Goal: Task Accomplishment & Management: Manage account settings

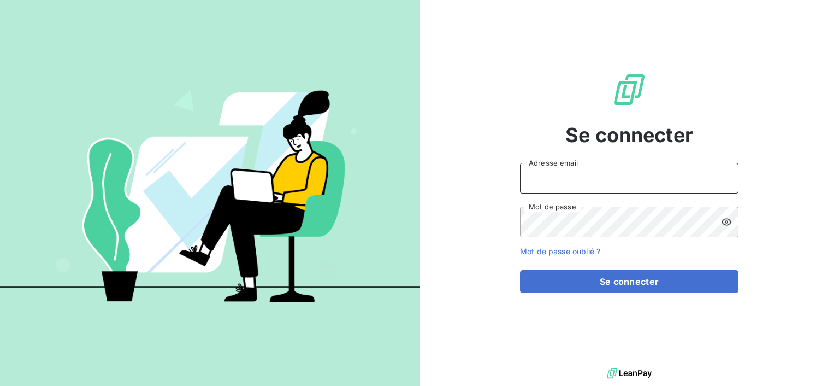
click at [617, 179] on input "Adresse email" at bounding box center [629, 178] width 219 height 31
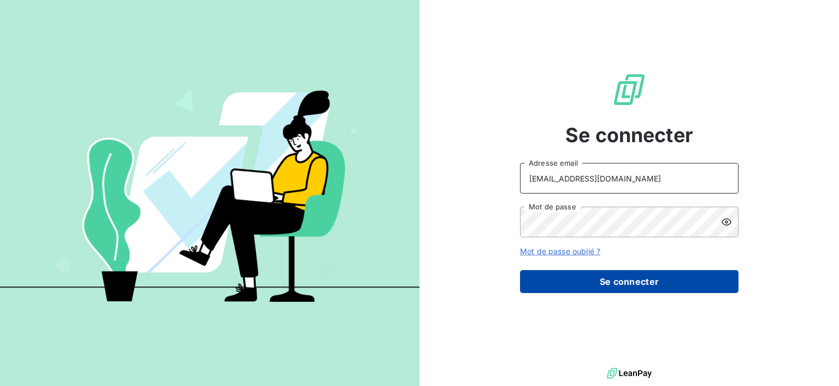
type input "[EMAIL_ADDRESS][DOMAIN_NAME]"
click at [602, 285] on button "Se connecter" at bounding box center [629, 281] width 219 height 23
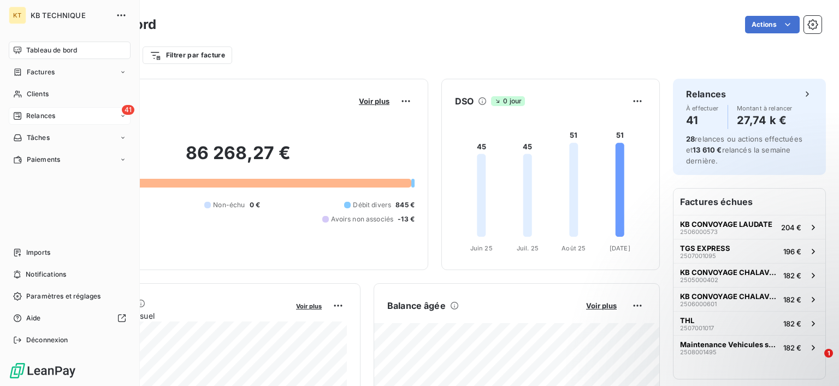
click at [26, 115] on div "Relances" at bounding box center [34, 116] width 42 height 10
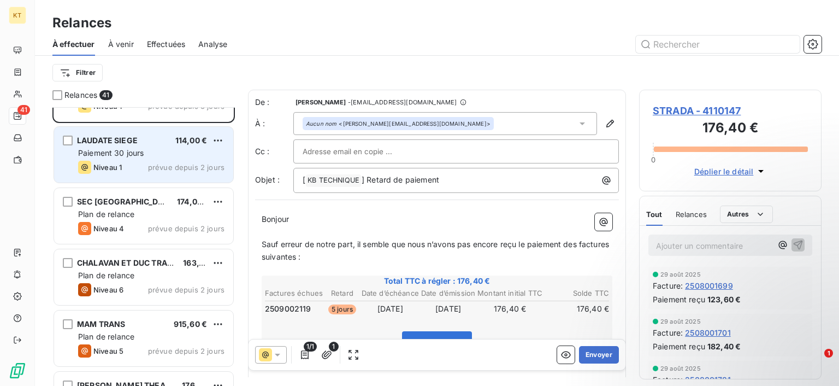
scroll to position [55, 0]
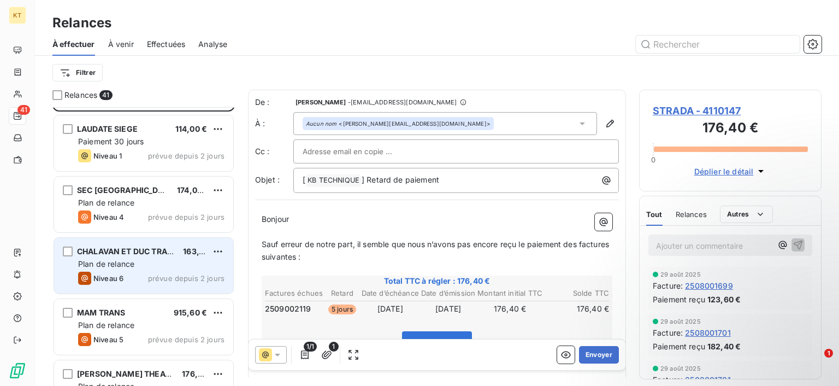
click at [172, 263] on div "Plan de relance" at bounding box center [151, 263] width 146 height 11
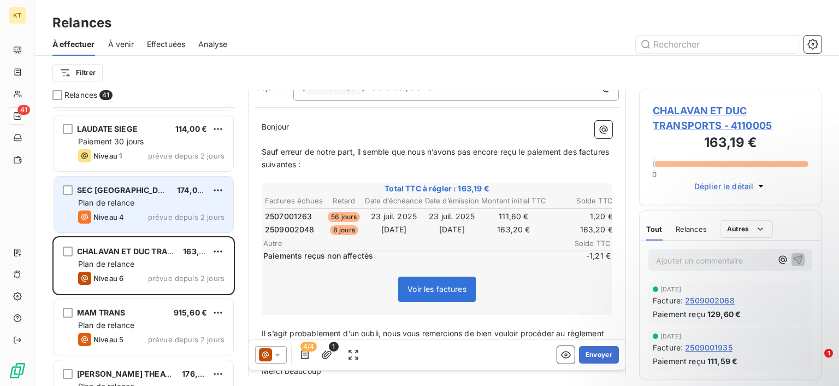
scroll to position [166, 0]
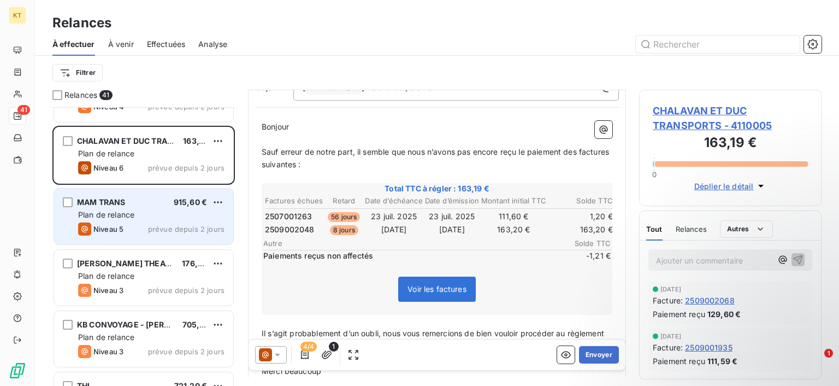
click at [148, 217] on div "Plan de relance" at bounding box center [151, 214] width 146 height 11
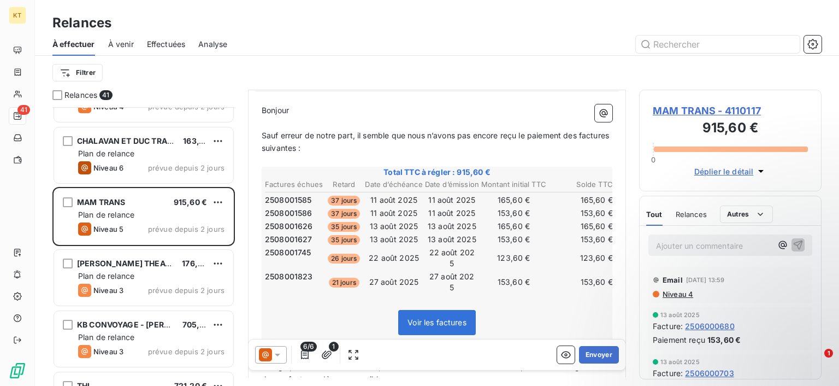
scroll to position [110, 0]
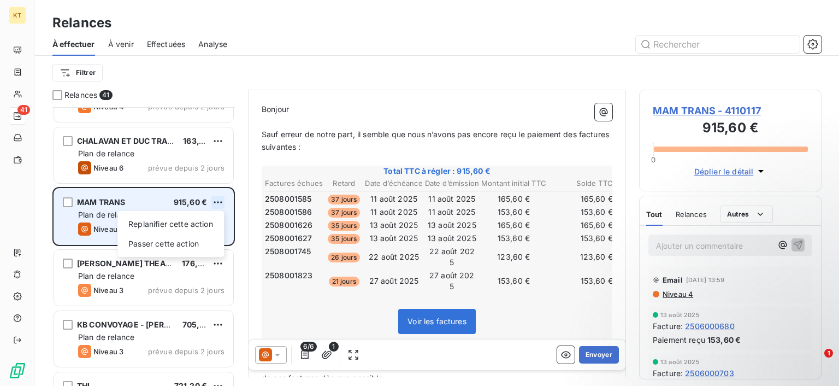
click at [217, 202] on html "KT 41 Relances À effectuer À venir Effectuées Analyse Filtrer Relances 41 LAUDA…" at bounding box center [419, 193] width 839 height 386
click at [185, 239] on div "Passer cette action" at bounding box center [171, 243] width 98 height 17
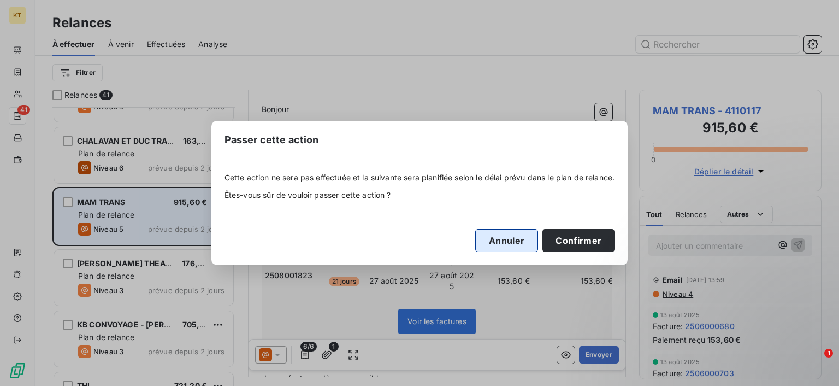
click at [498, 239] on button "Annuler" at bounding box center [506, 240] width 63 height 23
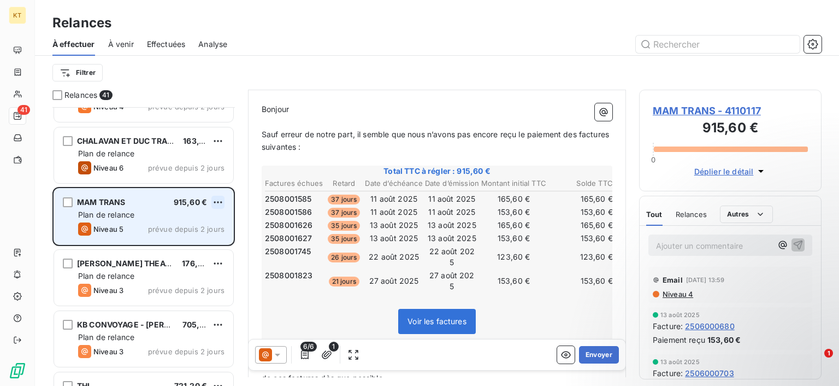
click at [222, 200] on html "KT 41 Relances À effectuer À venir Effectuées Analyse Filtrer Relances 41 LAUDA…" at bounding box center [419, 193] width 839 height 386
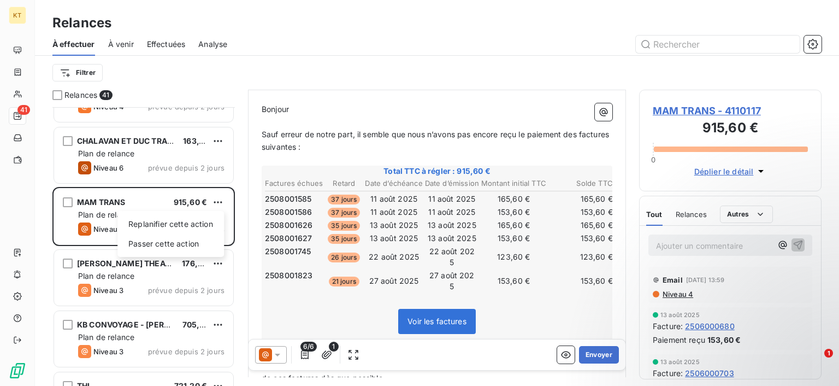
click at [102, 200] on html "KT 41 Relances À effectuer À venir Effectuées Analyse Filtrer Relances 41 LAUDA…" at bounding box center [419, 193] width 839 height 386
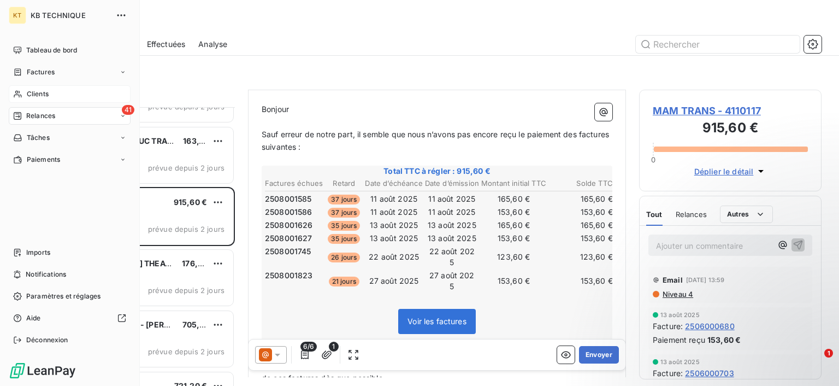
click at [15, 94] on icon at bounding box center [17, 94] width 9 height 9
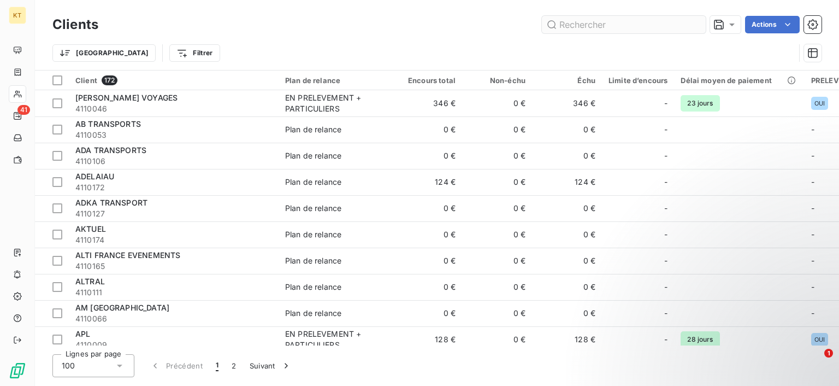
click at [580, 25] on input "text" at bounding box center [624, 24] width 164 height 17
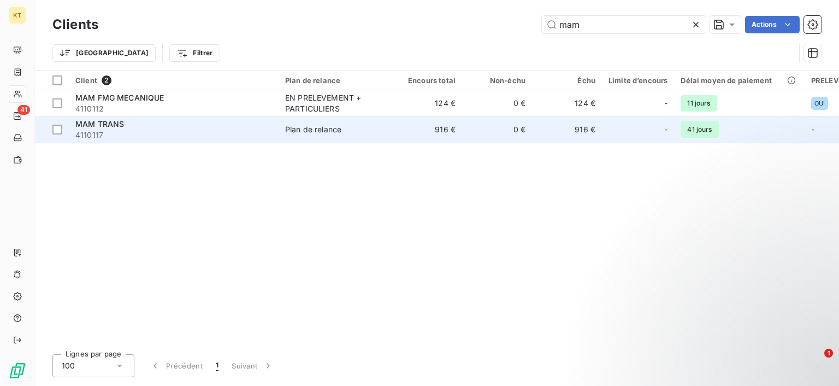
type input "mam"
click at [393, 136] on td "916 €" at bounding box center [427, 129] width 70 height 26
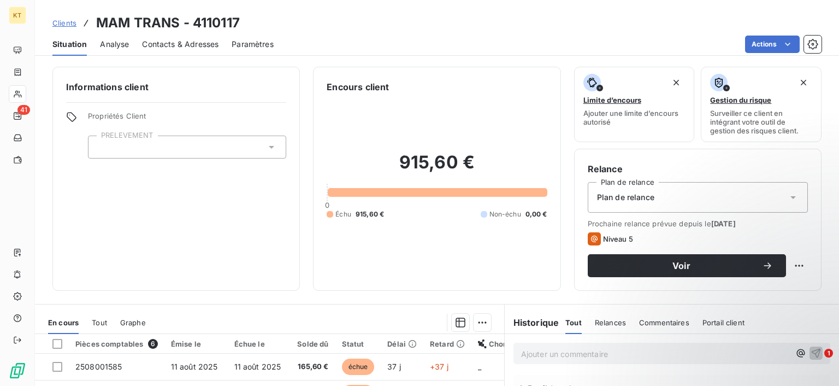
click at [751, 199] on div "Plan de relance" at bounding box center [698, 197] width 220 height 31
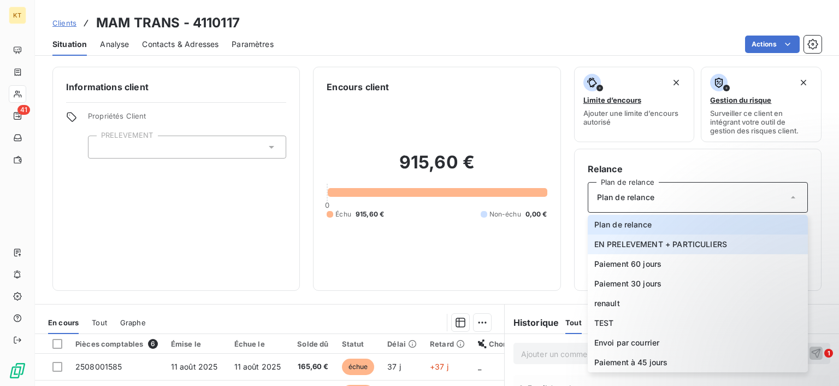
click at [637, 246] on span "EN PRELEVEMENT + PARTICULIERS" at bounding box center [660, 244] width 133 height 11
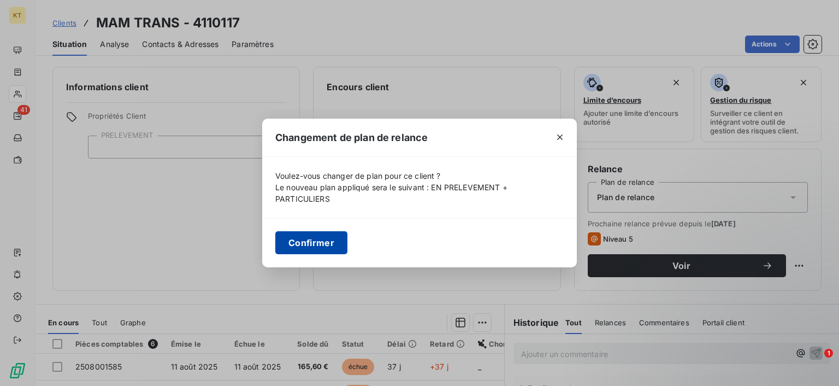
click at [346, 246] on button "Confirmer" at bounding box center [311, 242] width 72 height 23
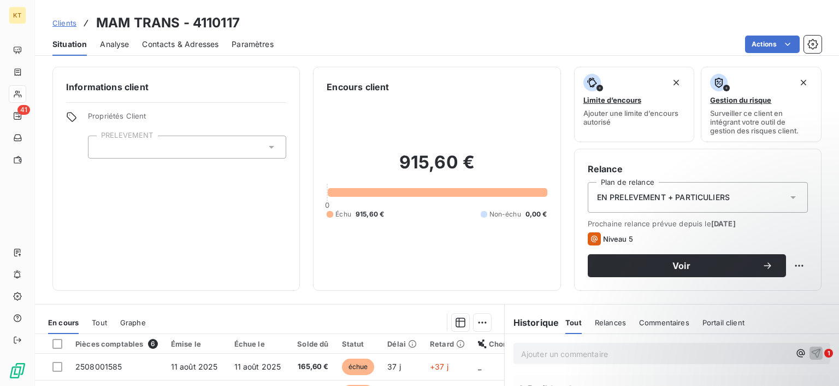
click at [263, 163] on div "Informations client Propriétés Client PRELEVEMENT" at bounding box center [175, 179] width 247 height 224
click at [263, 155] on div at bounding box center [187, 146] width 198 height 23
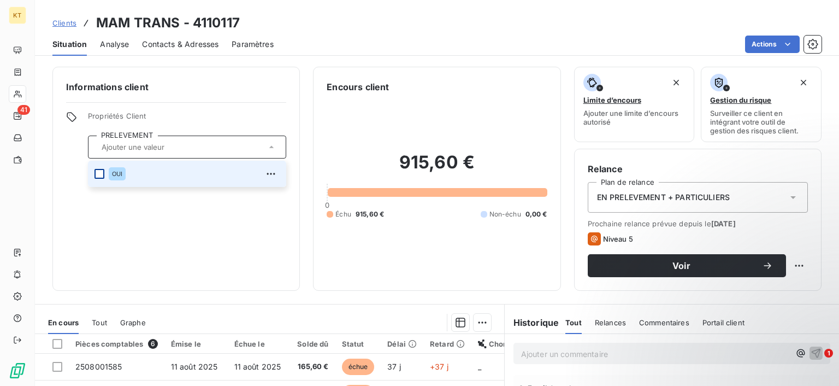
click at [104, 177] on div at bounding box center [100, 174] width 10 height 10
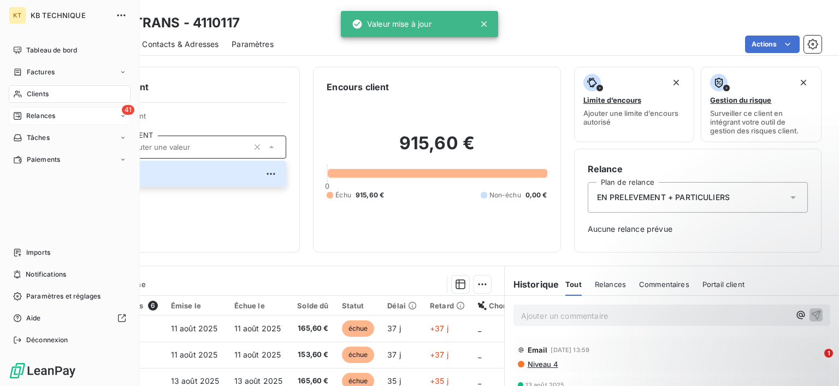
click at [19, 119] on icon at bounding box center [17, 115] width 9 height 9
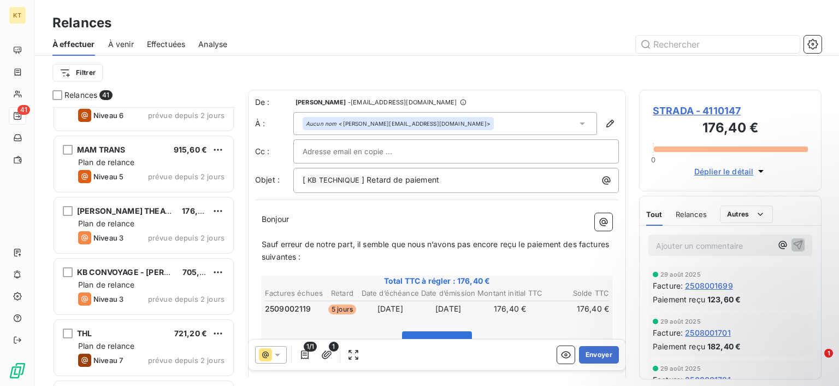
scroll to position [221, 0]
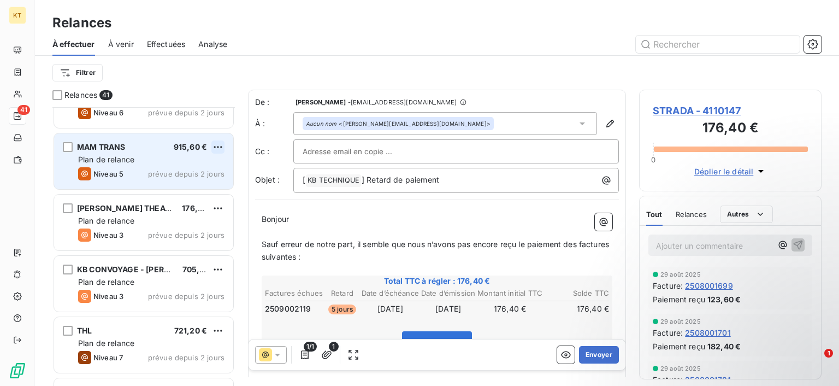
click at [220, 144] on html "KT 41 Relances À effectuer À venir Effectuées Analyse Filtrer Relances 41 SEC G…" at bounding box center [419, 193] width 839 height 386
click at [173, 188] on div "Passer cette action" at bounding box center [171, 188] width 98 height 17
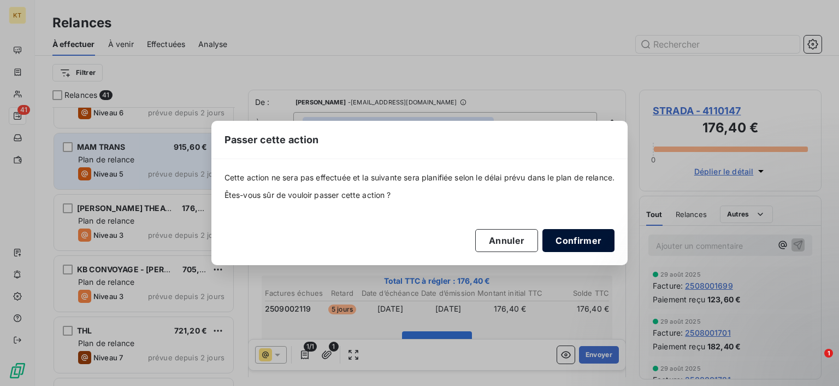
click at [569, 244] on button "Confirmer" at bounding box center [578, 240] width 72 height 23
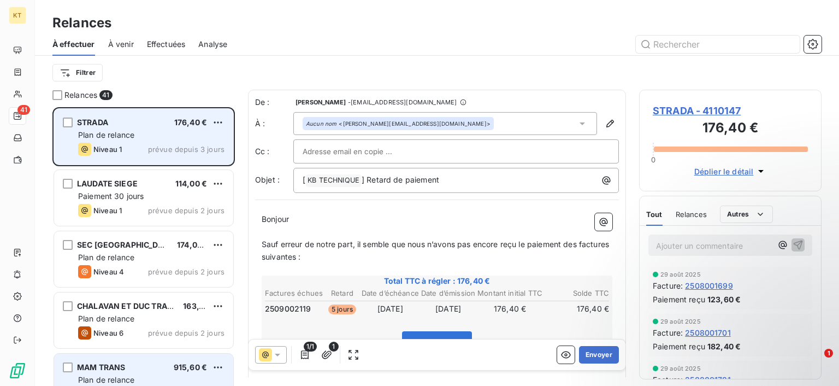
click at [175, 143] on div "Niveau 1 prévue depuis 3 jours" at bounding box center [151, 149] width 146 height 13
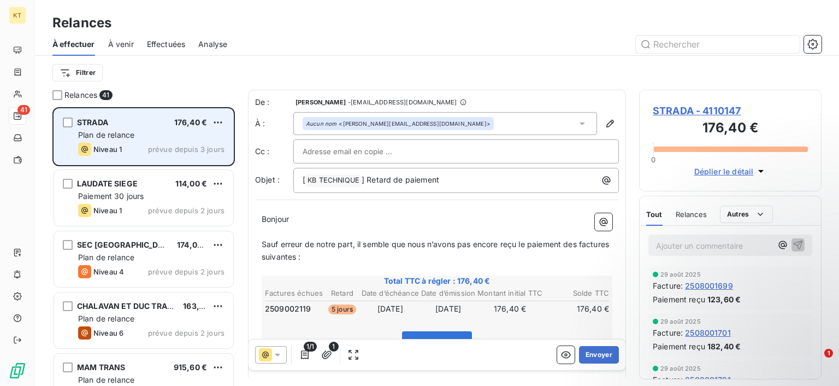
click at [150, 152] on div "Niveau 1 prévue depuis 3 jours" at bounding box center [151, 149] width 146 height 13
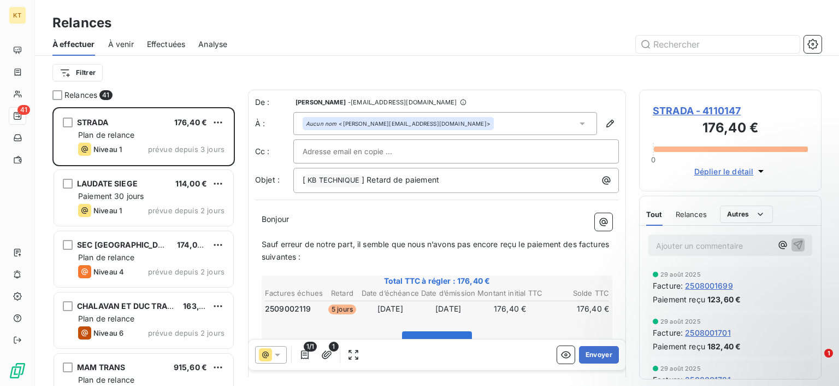
drag, startPoint x: 370, startPoint y: 314, endPoint x: 398, endPoint y: 315, distance: 28.4
click at [398, 315] on td "[DATE]" at bounding box center [390, 309] width 58 height 12
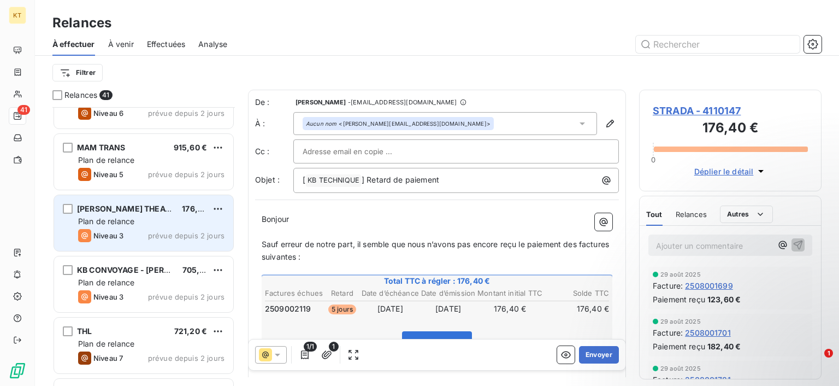
click at [120, 211] on span "[PERSON_NAME] THEATRE ROCK" at bounding box center [140, 208] width 127 height 9
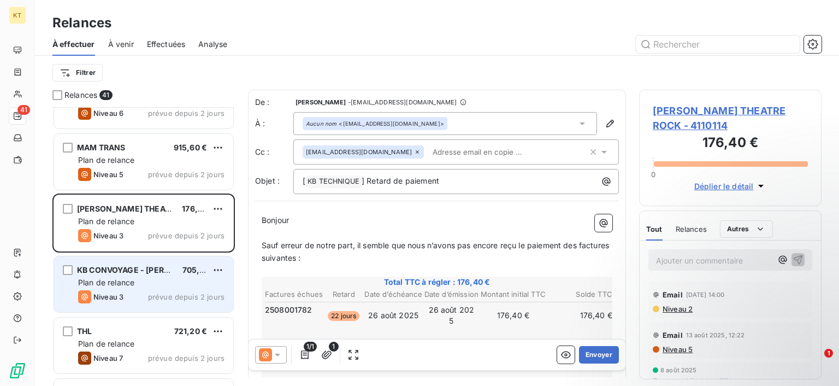
click at [133, 287] on div "Plan de relance" at bounding box center [151, 282] width 146 height 11
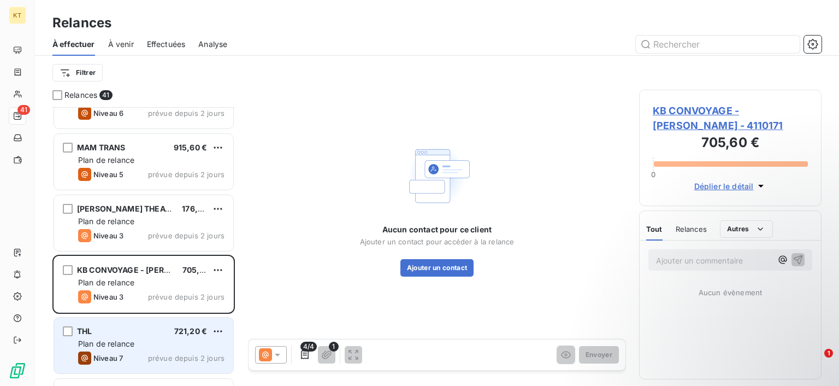
click at [126, 331] on div "THL 721,20 €" at bounding box center [151, 331] width 146 height 10
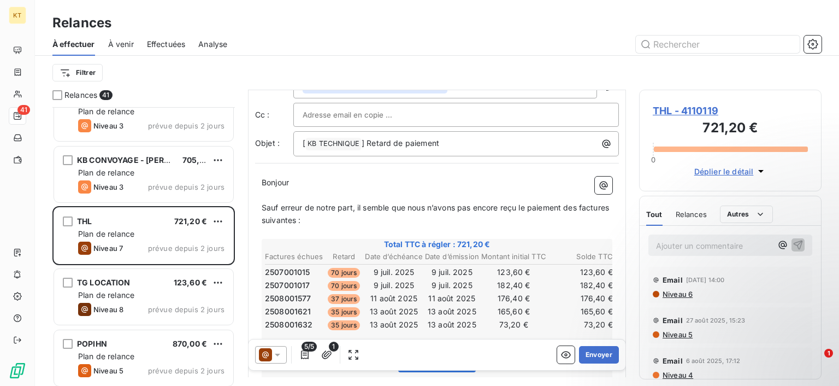
scroll to position [55, 0]
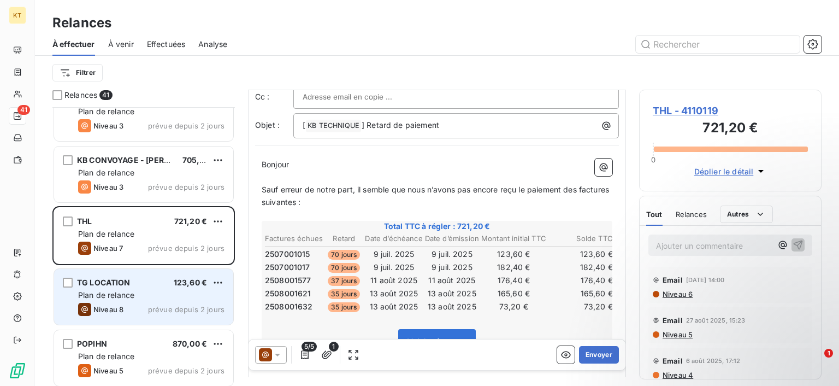
click at [146, 297] on div "Plan de relance" at bounding box center [151, 295] width 146 height 11
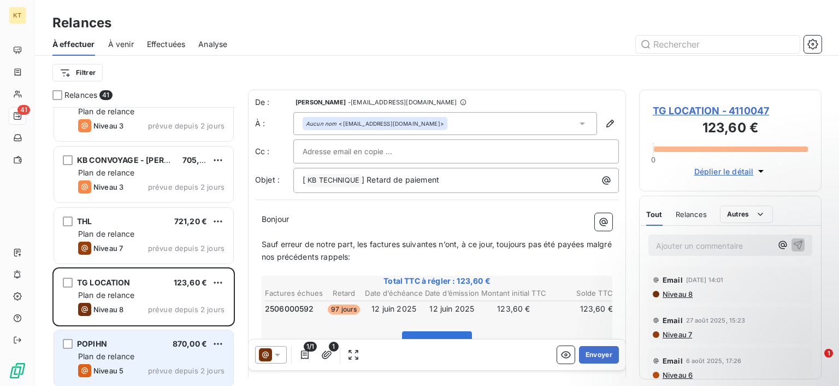
click at [144, 349] on div "POPIHN 870,00 € Plan de relance Niveau 5 prévue depuis 2 jours" at bounding box center [143, 358] width 179 height 56
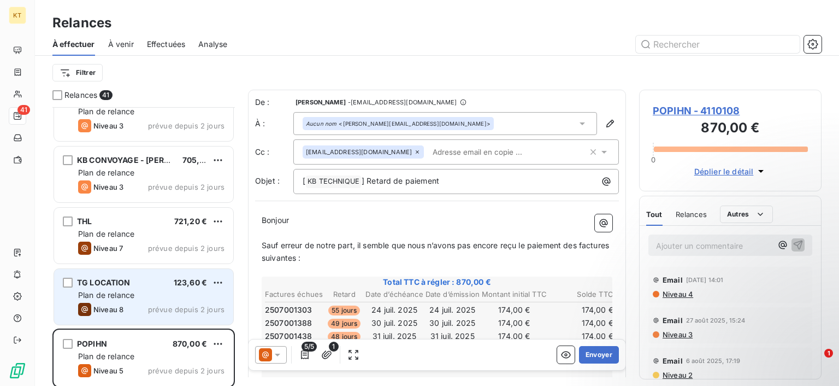
click at [140, 296] on div "Plan de relance" at bounding box center [151, 295] width 146 height 11
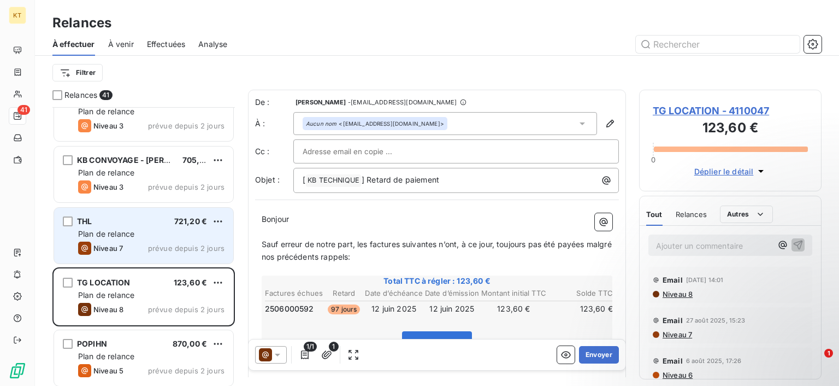
click at [154, 239] on div "THL 721,20 € Plan de relance Niveau 7 prévue depuis 2 jours" at bounding box center [143, 236] width 179 height 56
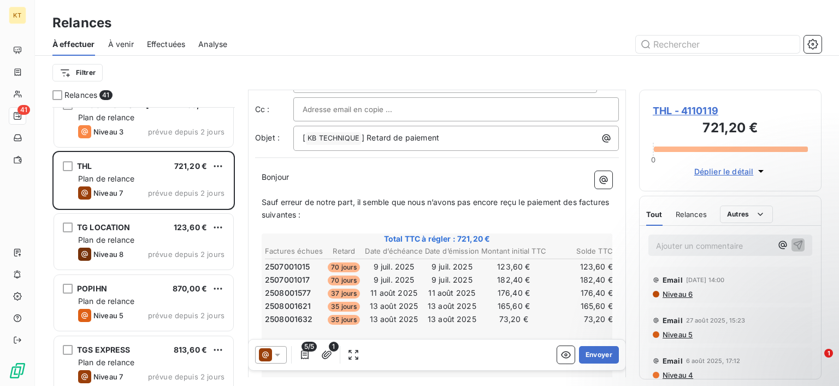
scroll to position [110, 0]
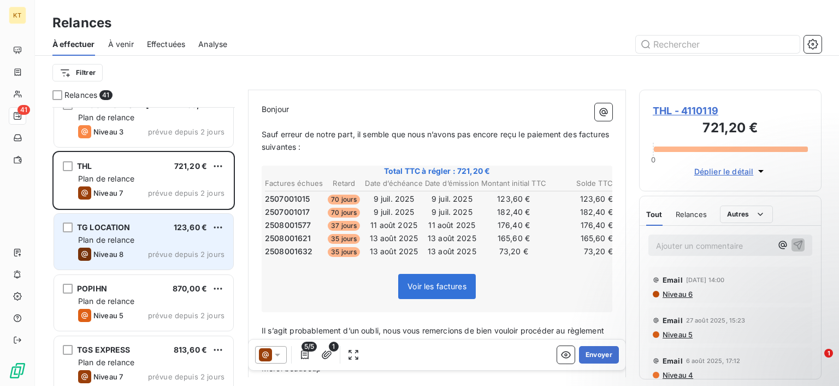
click at [154, 237] on div "Plan de relance" at bounding box center [151, 239] width 146 height 11
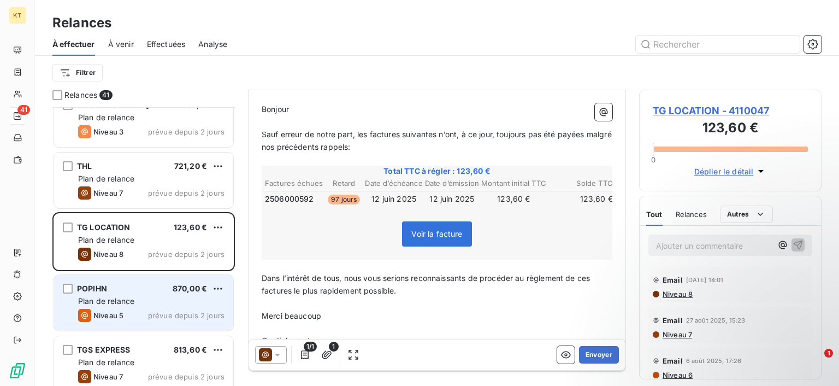
click at [146, 296] on div "Plan de relance" at bounding box center [151, 301] width 146 height 11
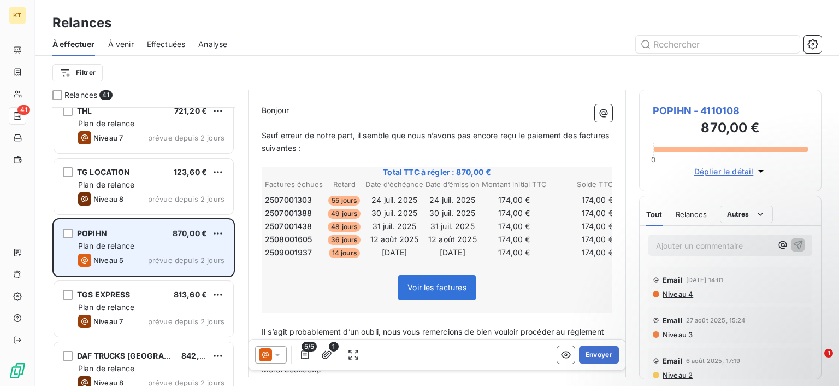
scroll to position [605, 0]
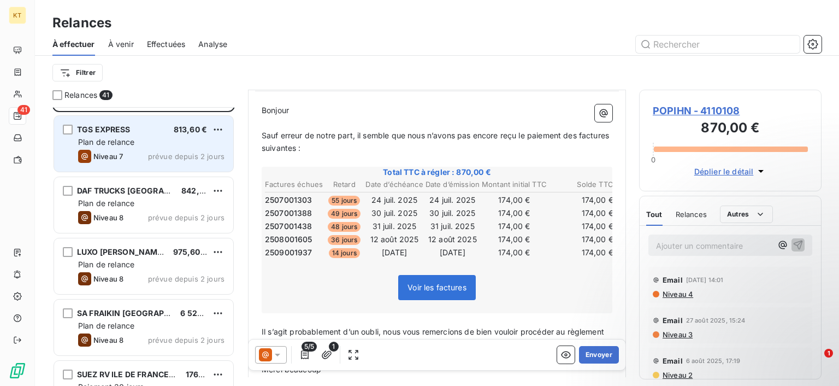
click at [148, 155] on div "Niveau 7 prévue depuis 2 jours" at bounding box center [151, 156] width 146 height 13
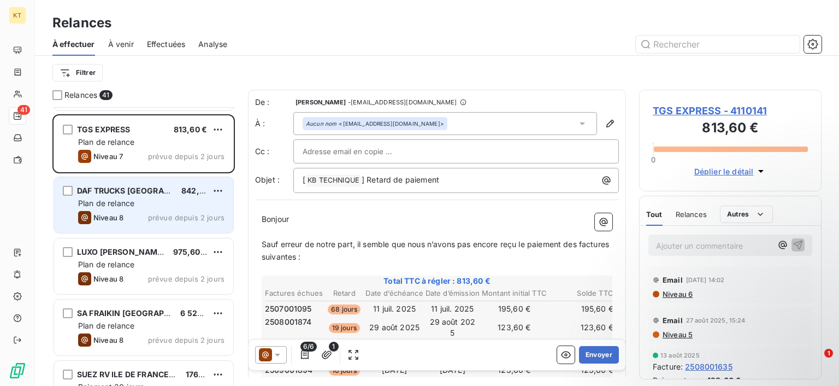
click at [150, 196] on div "DAF TRUCKS [GEOGRAPHIC_DATA] 842,85 € Plan de relance Niveau 8 prévue depuis 2 …" at bounding box center [143, 205] width 179 height 56
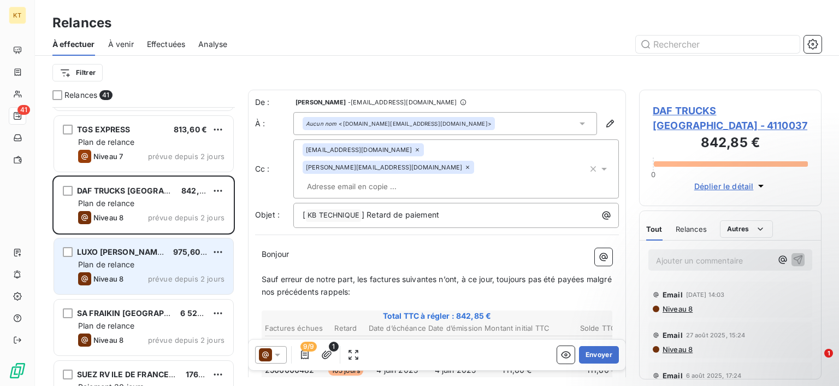
click at [164, 279] on span "prévue depuis 2 jours" at bounding box center [186, 278] width 76 height 9
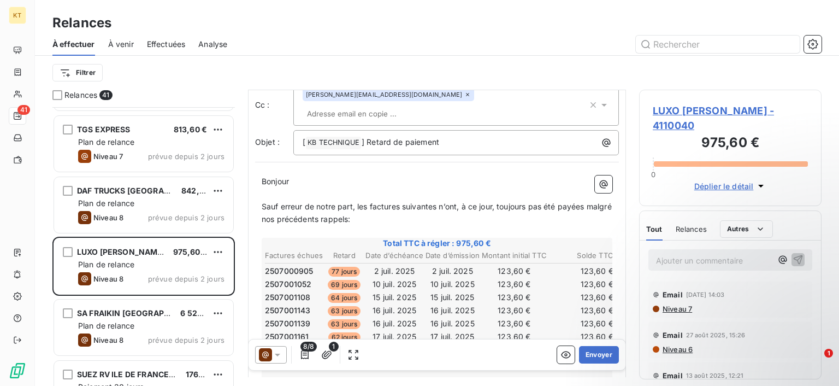
scroll to position [110, 0]
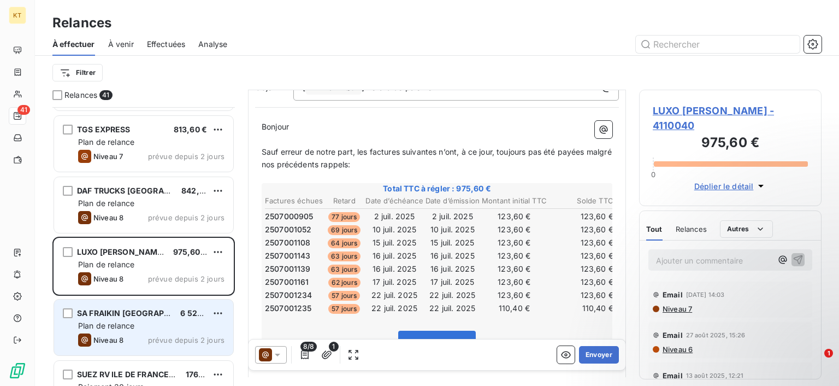
click at [196, 326] on div "Plan de relance" at bounding box center [151, 325] width 146 height 11
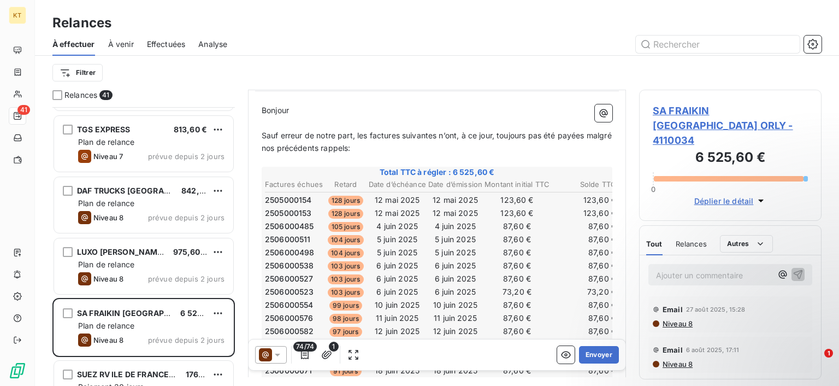
scroll to position [166, 0]
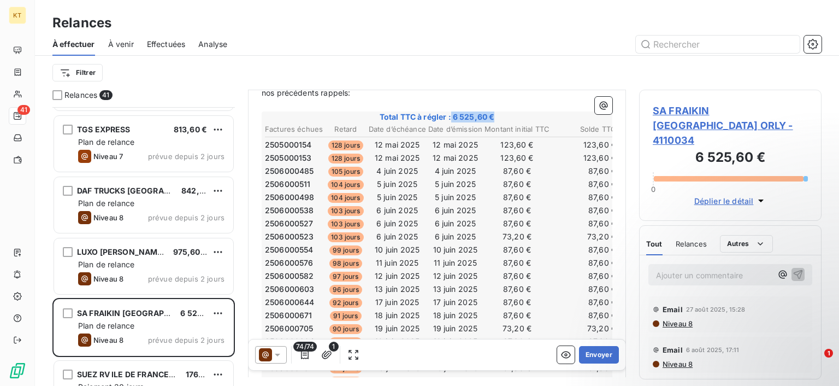
drag, startPoint x: 451, startPoint y: 113, endPoint x: 504, endPoint y: 113, distance: 52.4
click at [504, 113] on span "Total TTC à régler : 6 525,60 €" at bounding box center [436, 116] width 347 height 11
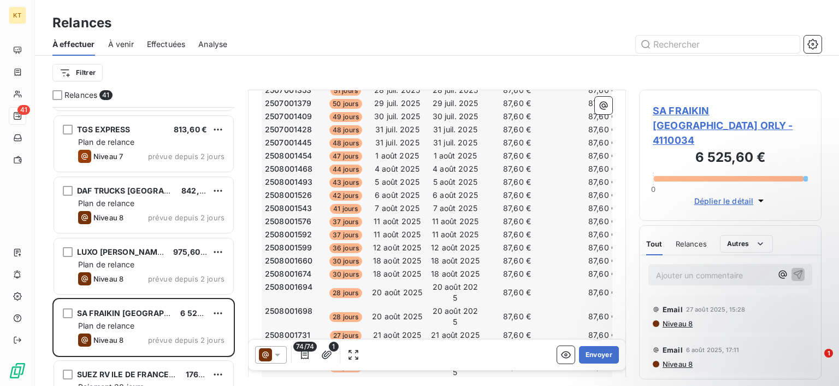
scroll to position [771, 0]
drag, startPoint x: 397, startPoint y: 142, endPoint x: 308, endPoint y: 139, distance: 88.6
click at [308, 139] on tr "2507001445 48 jours 31 juil. 2025 31 juil. 2025 87,60 € 87,60 €" at bounding box center [440, 143] width 352 height 12
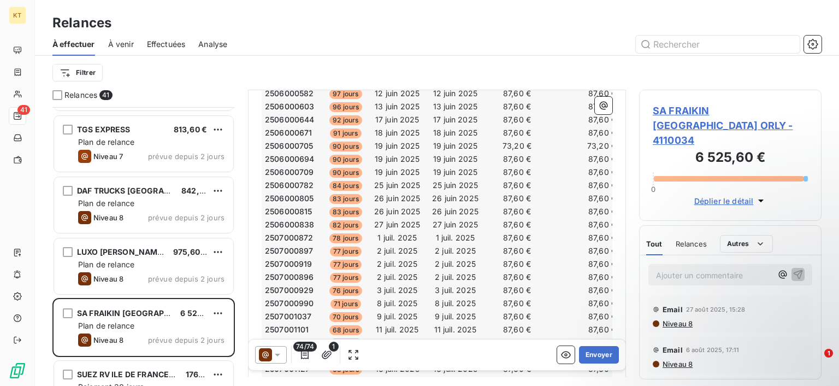
scroll to position [387, 0]
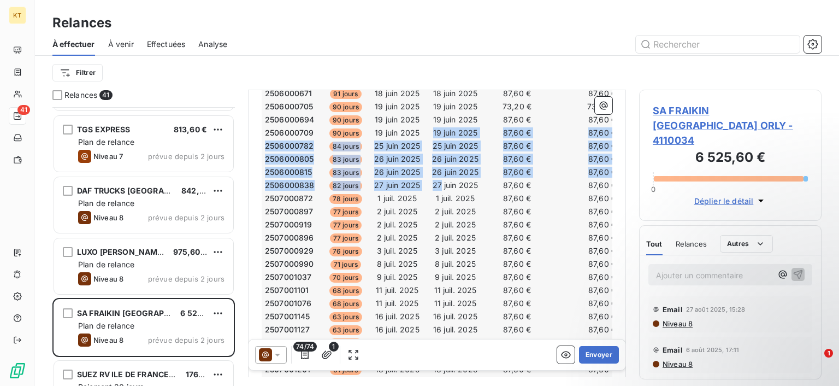
drag, startPoint x: 430, startPoint y: 126, endPoint x: 440, endPoint y: 179, distance: 53.8
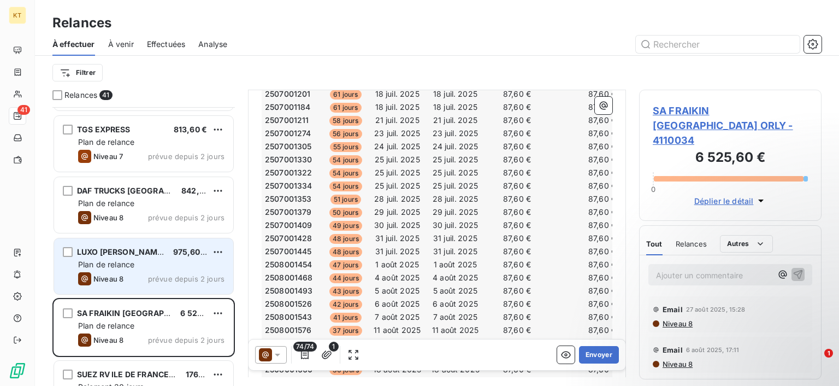
scroll to position [716, 0]
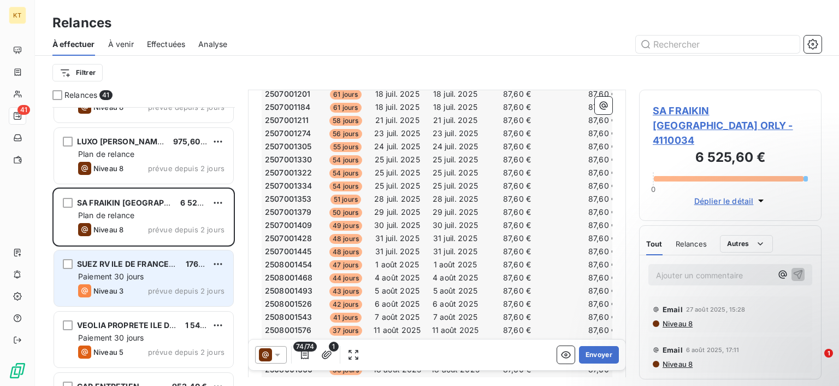
click at [134, 273] on span "Paiement 30 jours" at bounding box center [111, 276] width 66 height 9
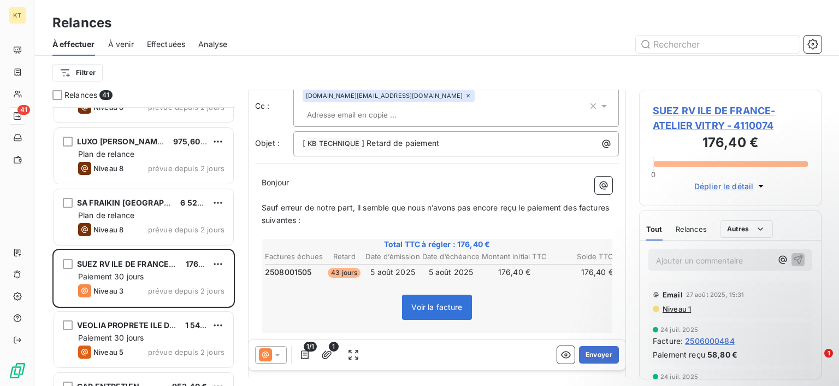
scroll to position [55, 0]
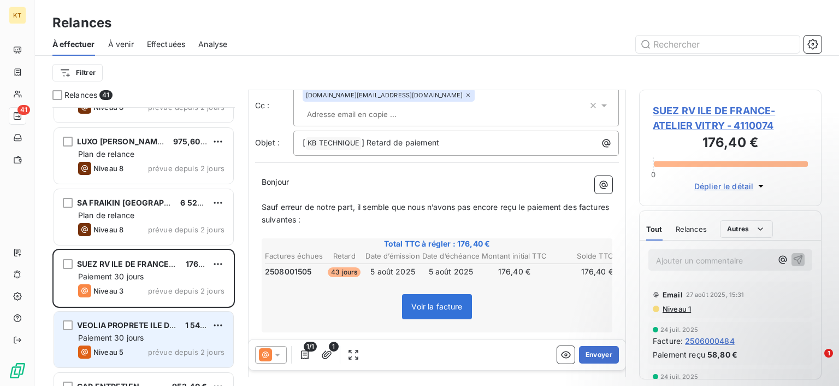
click at [150, 336] on div "Paiement 30 jours" at bounding box center [151, 337] width 146 height 11
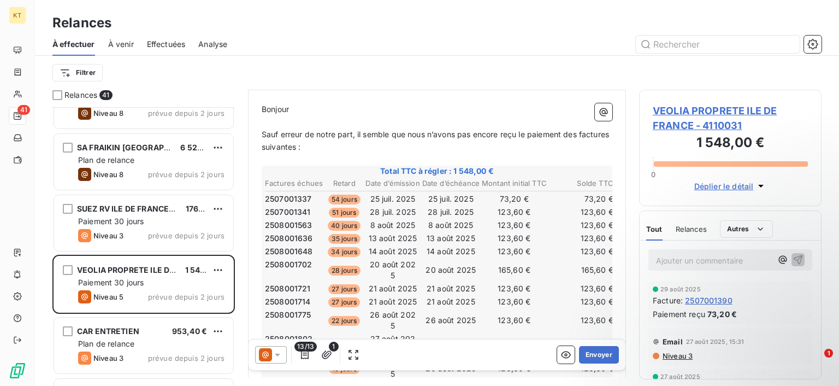
scroll to position [881, 0]
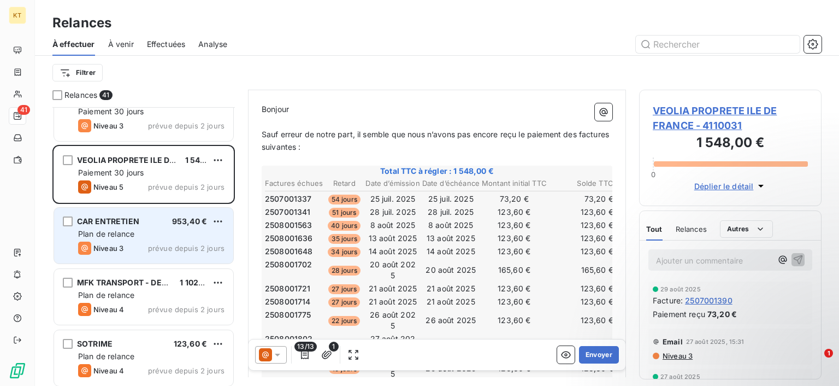
click at [123, 246] on span "Niveau 3" at bounding box center [108, 248] width 30 height 9
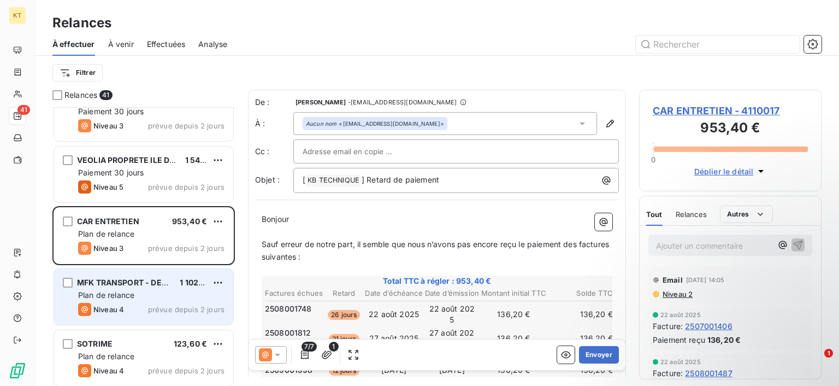
click at [138, 292] on div "Plan de relance" at bounding box center [151, 295] width 146 height 11
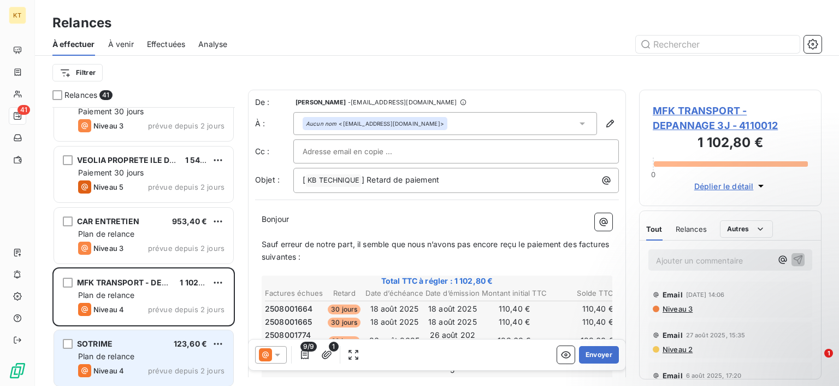
click at [161, 338] on div "SOTRIME 123,60 € Plan de relance Niveau 4 prévue depuis 2 jours" at bounding box center [143, 358] width 179 height 56
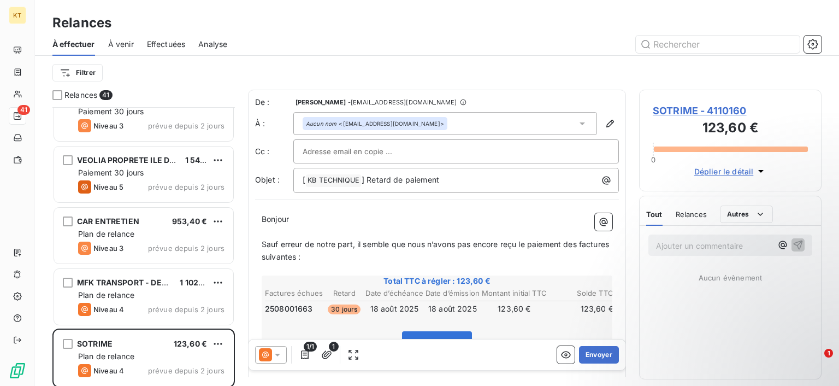
scroll to position [1046, 0]
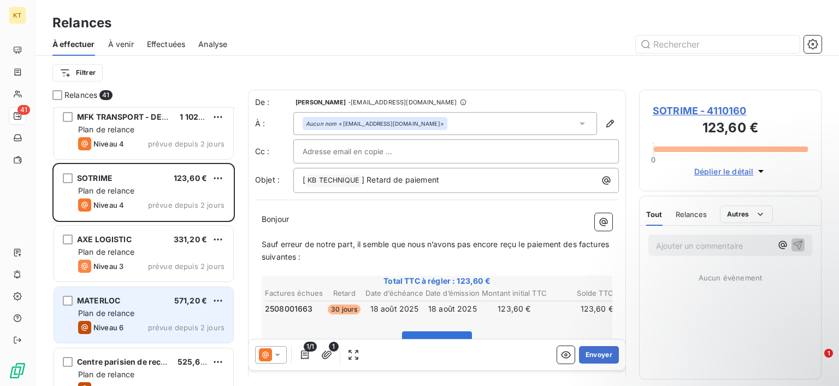
click at [154, 312] on div "Plan de relance" at bounding box center [151, 313] width 146 height 11
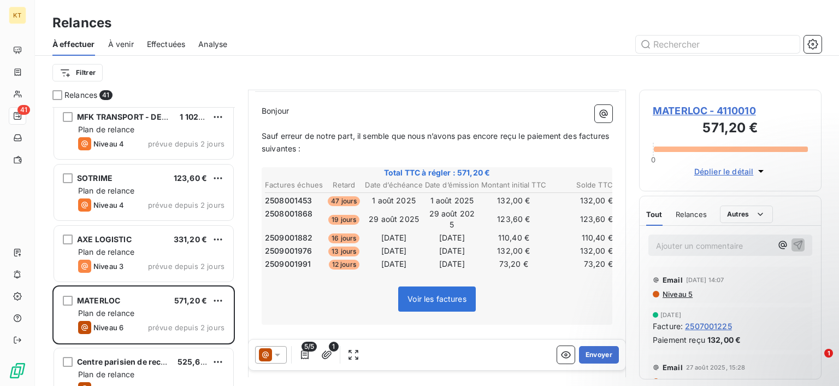
scroll to position [110, 0]
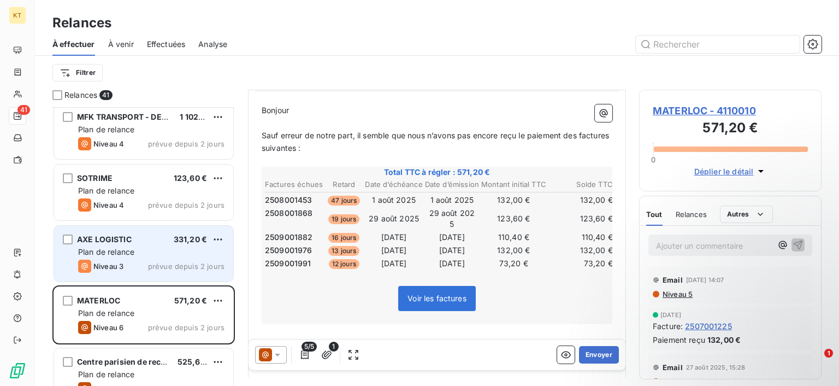
click at [98, 251] on span "Plan de relance" at bounding box center [106, 251] width 56 height 9
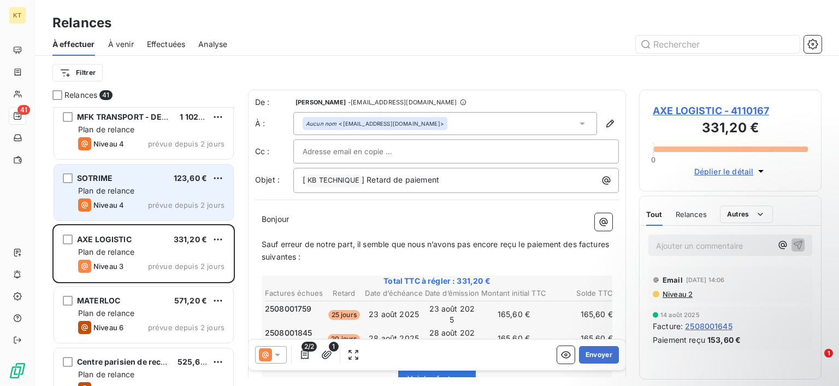
click at [105, 196] on div "Plan de relance" at bounding box center [151, 190] width 146 height 11
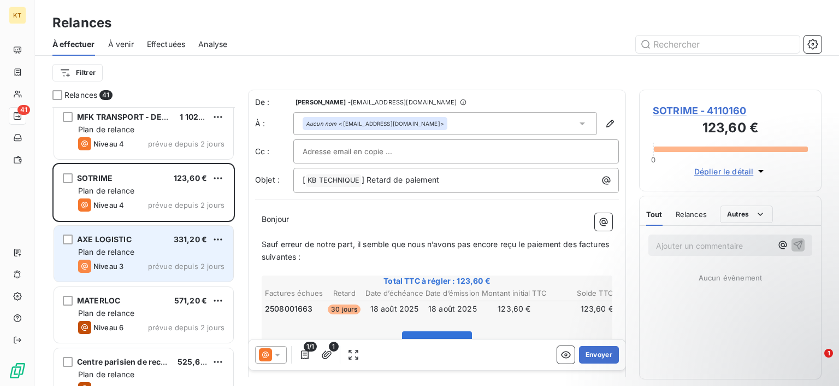
scroll to position [1156, 0]
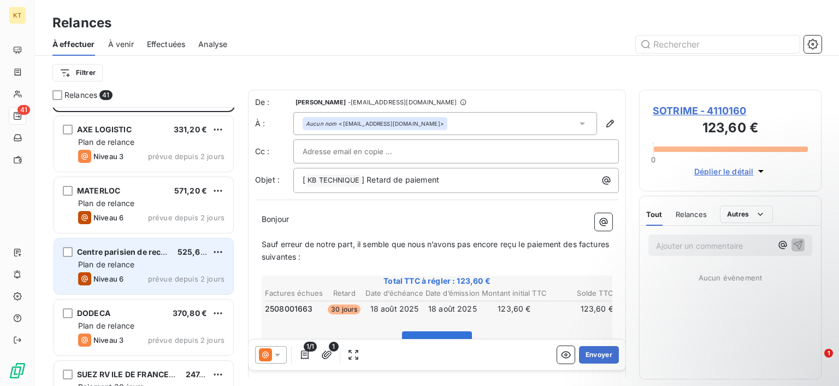
click at [117, 276] on span "Niveau 6" at bounding box center [108, 278] width 30 height 9
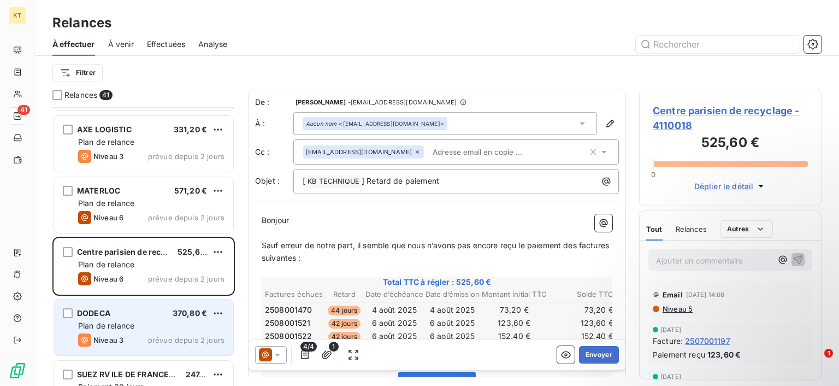
click at [141, 314] on div "DODECA 370,80 €" at bounding box center [151, 313] width 146 height 10
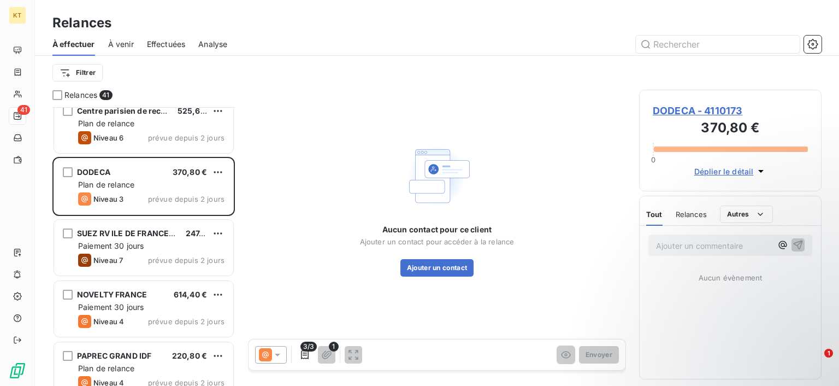
scroll to position [1321, 0]
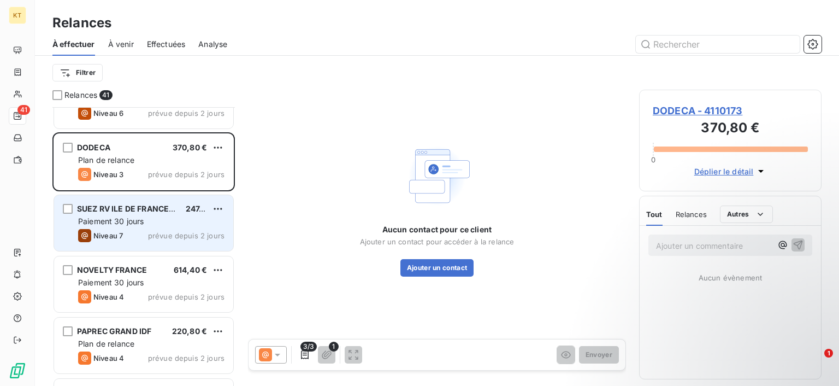
click at [178, 225] on div "Paiement 30 jours" at bounding box center [151, 221] width 146 height 11
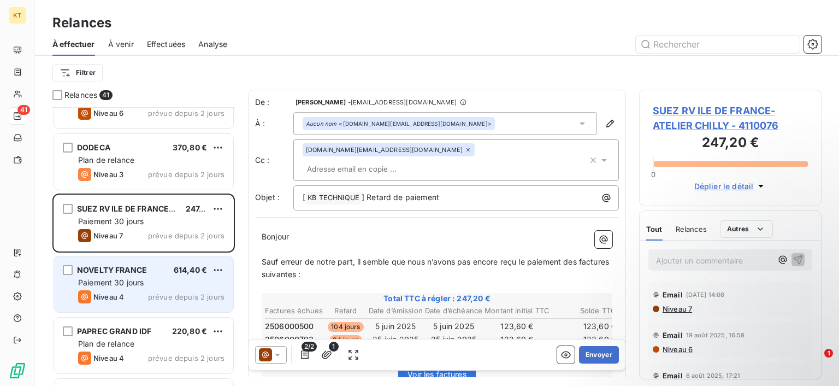
click at [170, 282] on div "Paiement 30 jours" at bounding box center [151, 282] width 146 height 11
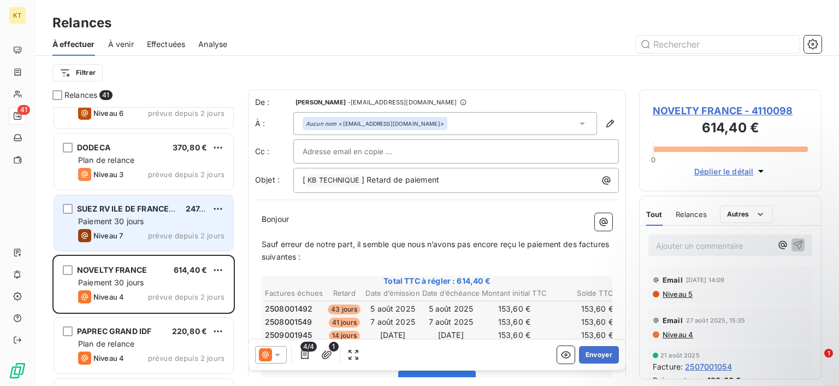
click at [157, 237] on span "prévue depuis 2 jours" at bounding box center [186, 235] width 76 height 9
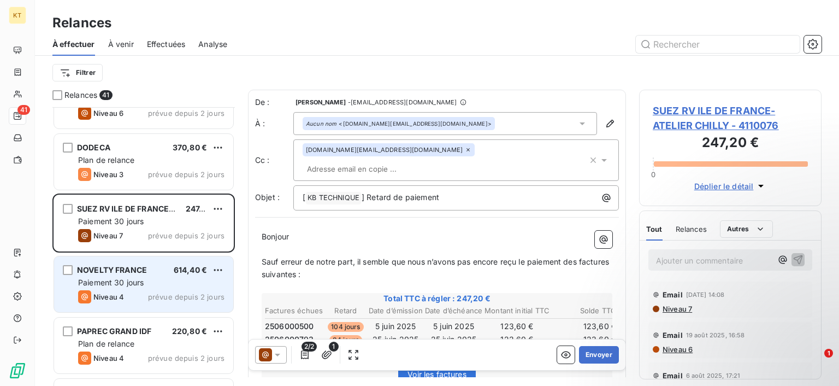
click at [155, 273] on div "NOVELTY FRANCE 614,40 €" at bounding box center [151, 270] width 146 height 10
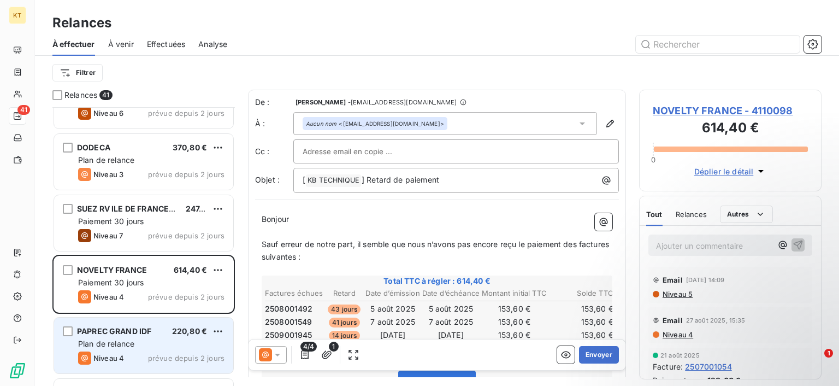
click at [142, 354] on div "Niveau 4 prévue depuis 2 jours" at bounding box center [151, 357] width 146 height 13
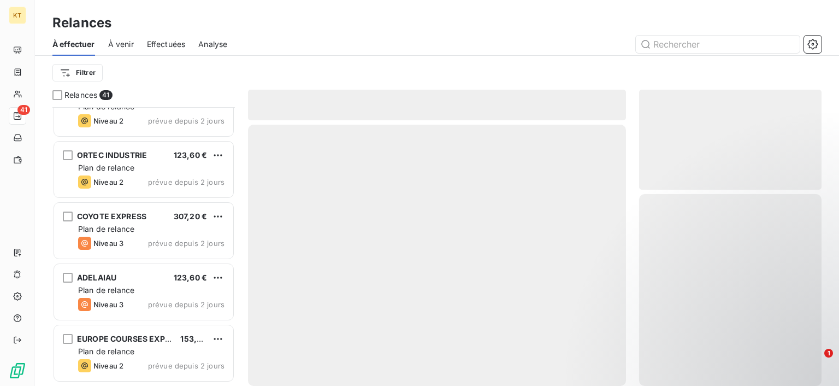
scroll to position [1707, 0]
